Goal: Information Seeking & Learning: Learn about a topic

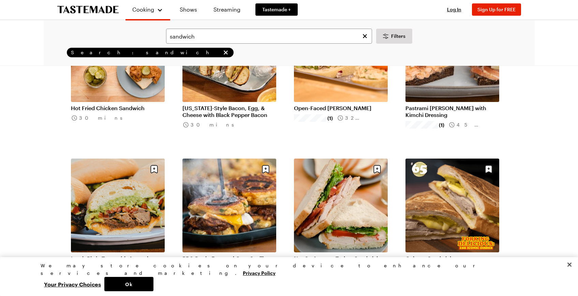
scroll to position [585, 0]
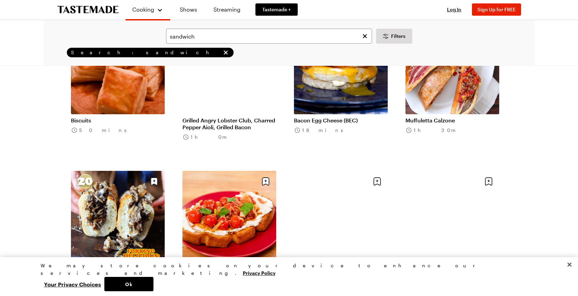
scroll to position [1402, 0]
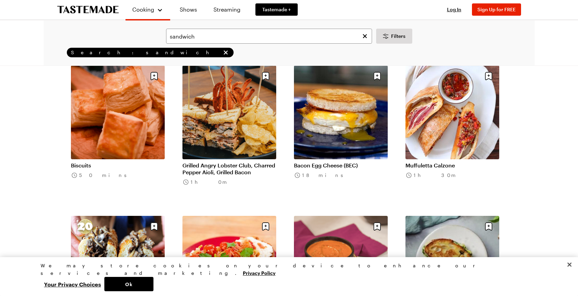
click at [118, 162] on link "Biscuits" at bounding box center [118, 165] width 94 height 7
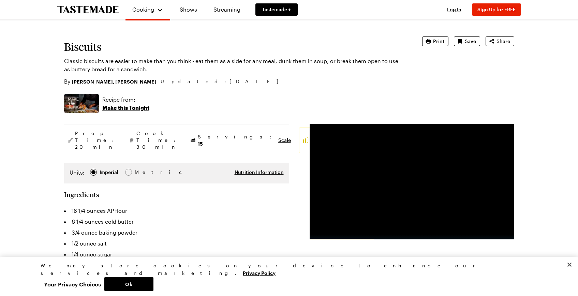
scroll to position [40, 0]
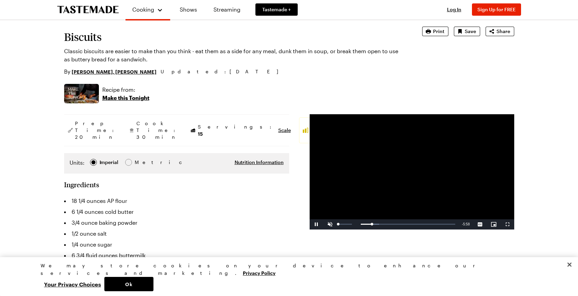
click at [333, 224] on span "Video Player" at bounding box center [330, 224] width 14 height 0
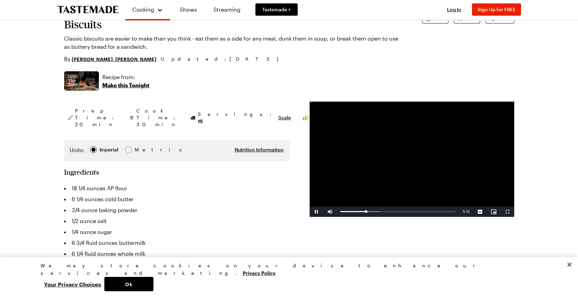
scroll to position [104, 0]
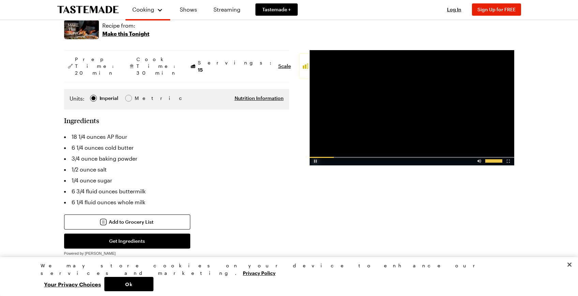
click at [318, 159] on div "Video Player" at bounding box center [316, 159] width 12 height 7
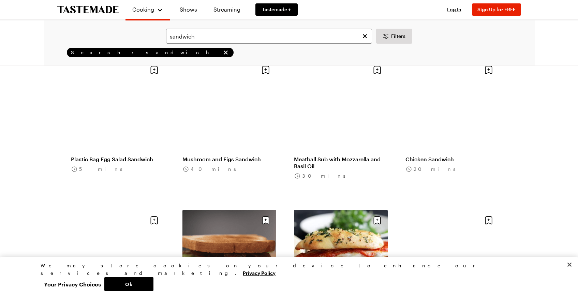
scroll to position [2209, 0]
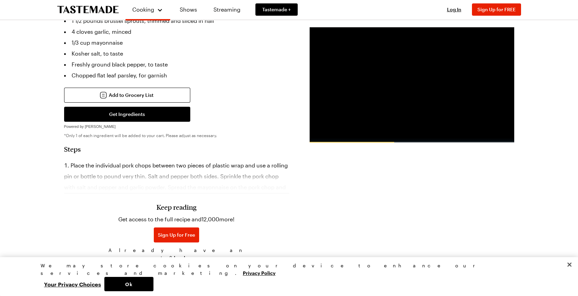
scroll to position [412, 0]
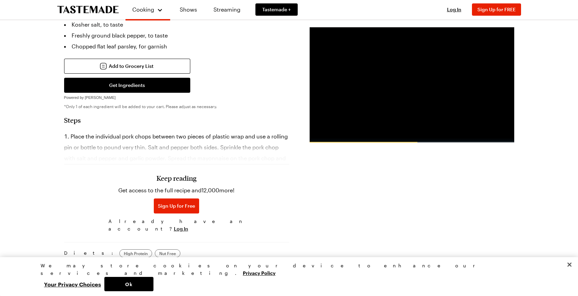
click at [186, 174] on h3 "Keep reading" at bounding box center [177, 178] width 40 height 8
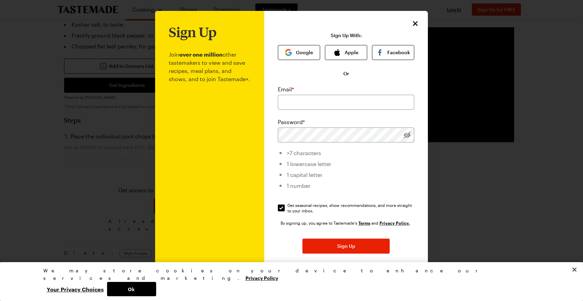
click at [413, 23] on icon "Close" at bounding box center [415, 23] width 5 height 5
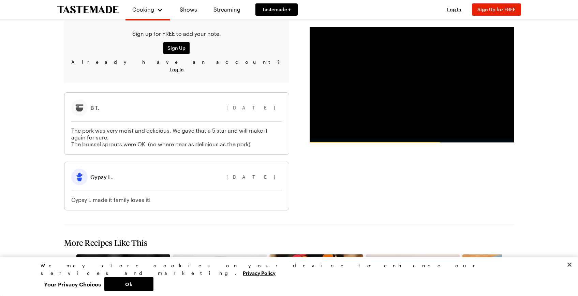
scroll to position [893, 0]
